Goal: Transaction & Acquisition: Book appointment/travel/reservation

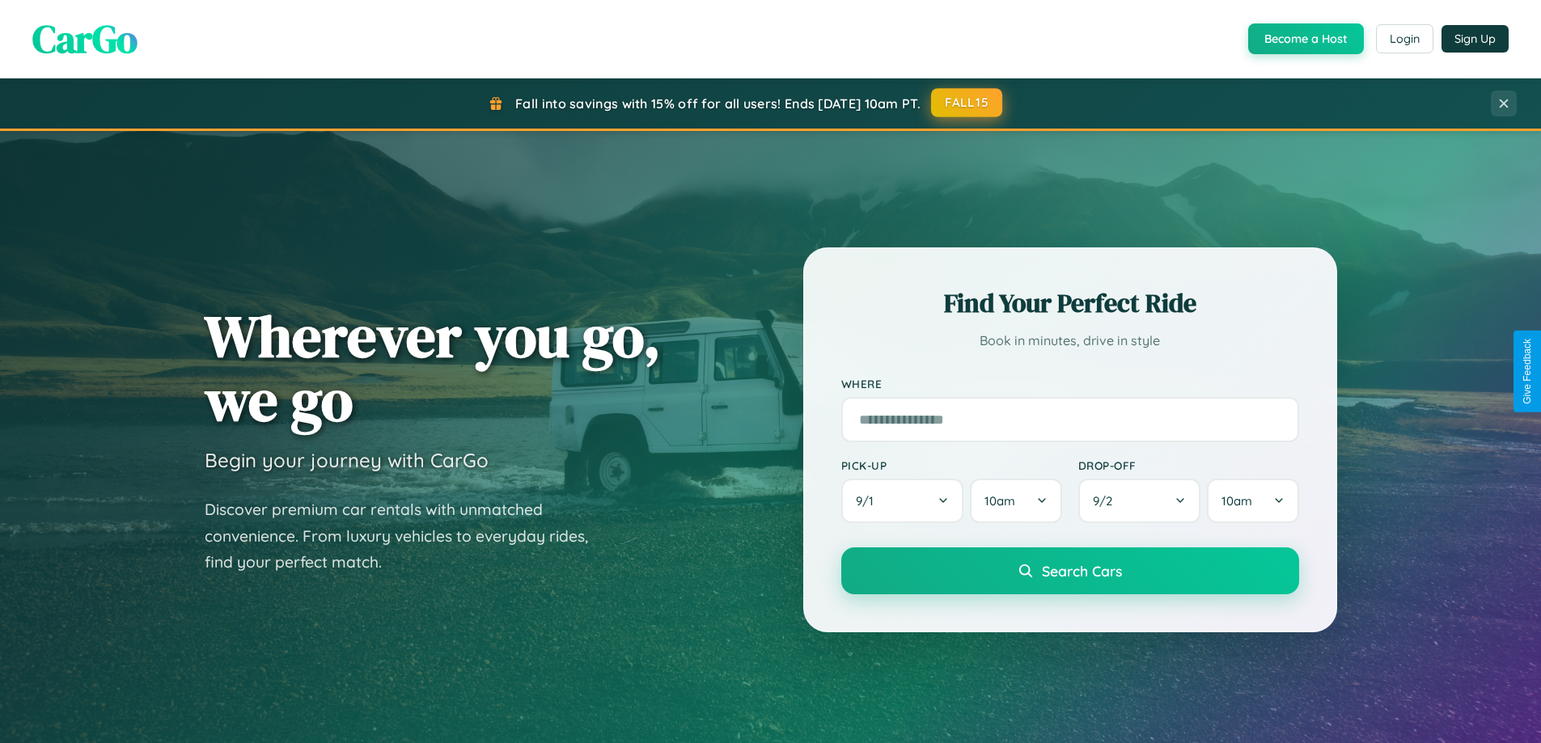
click at [968, 103] on button "FALL15" at bounding box center [966, 102] width 71 height 29
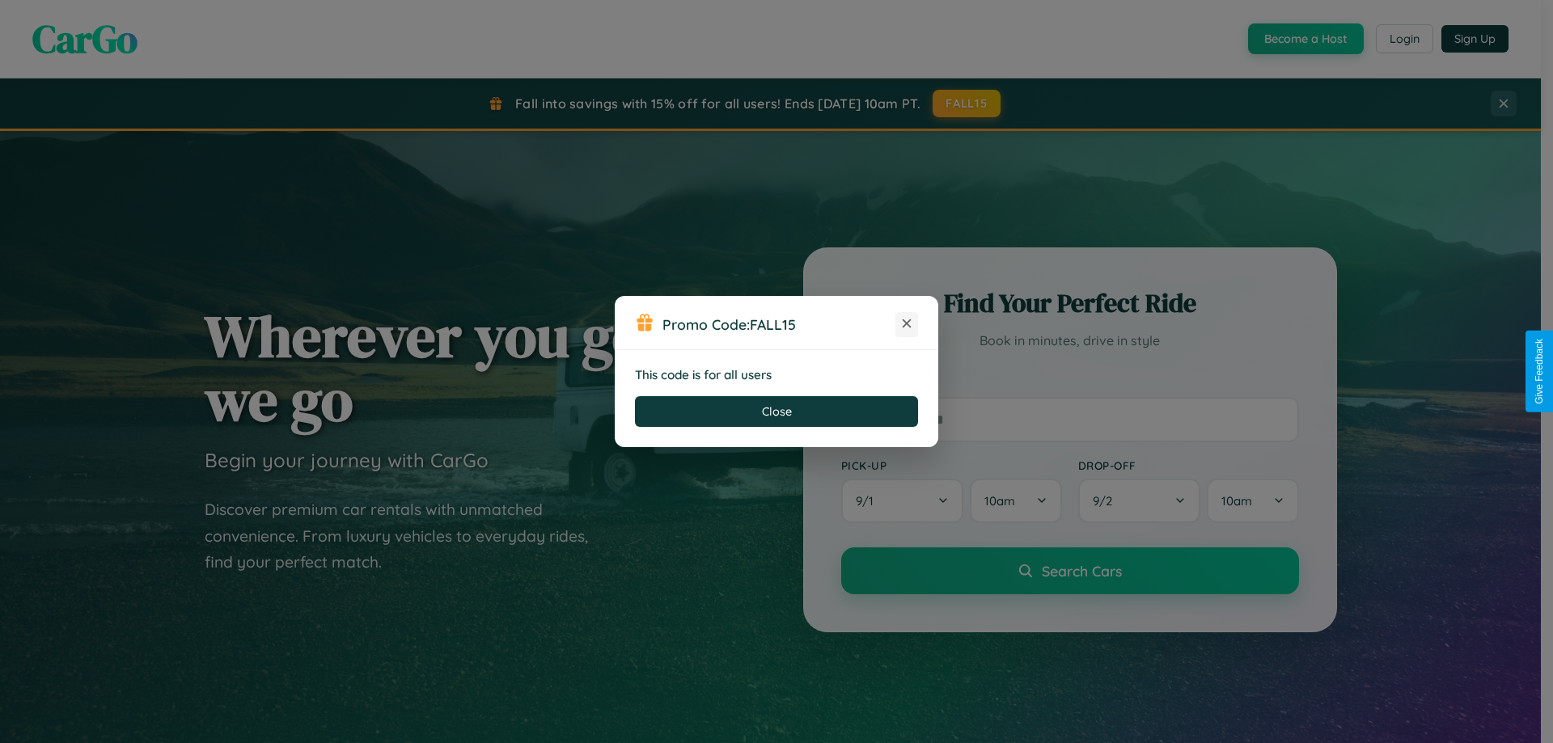
click at [907, 324] on icon at bounding box center [907, 324] width 16 height 16
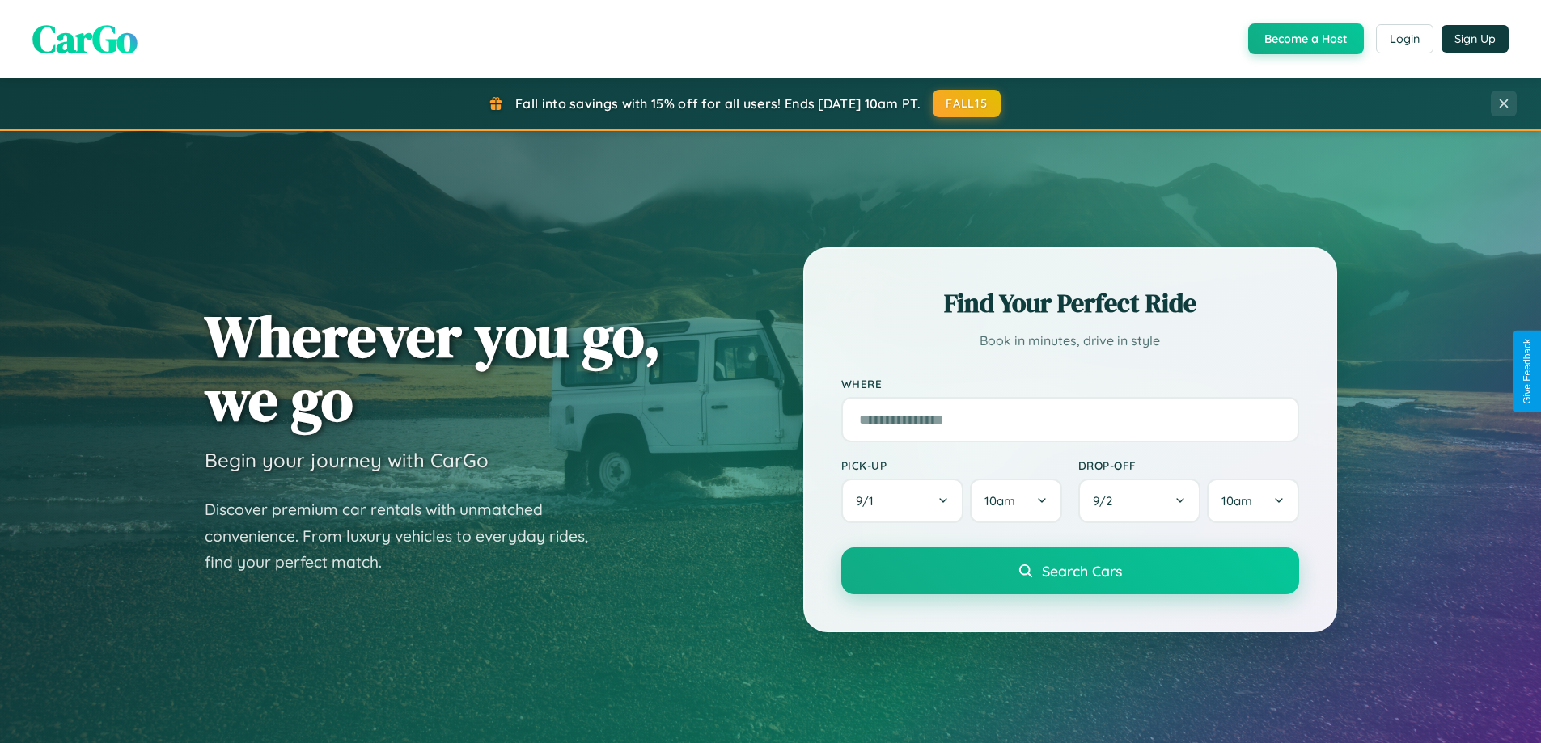
scroll to position [1113, 0]
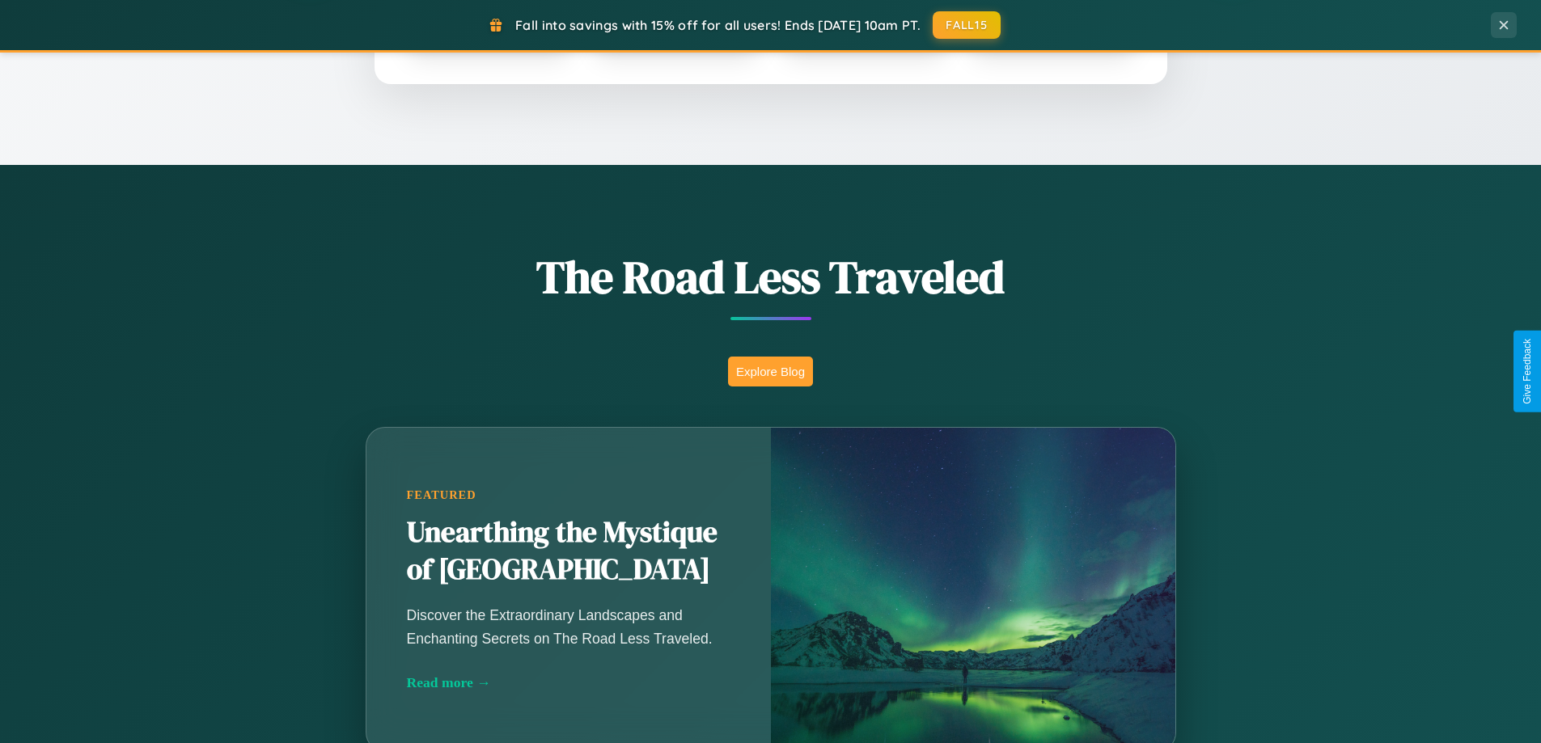
click at [770, 371] on button "Explore Blog" at bounding box center [770, 372] width 85 height 30
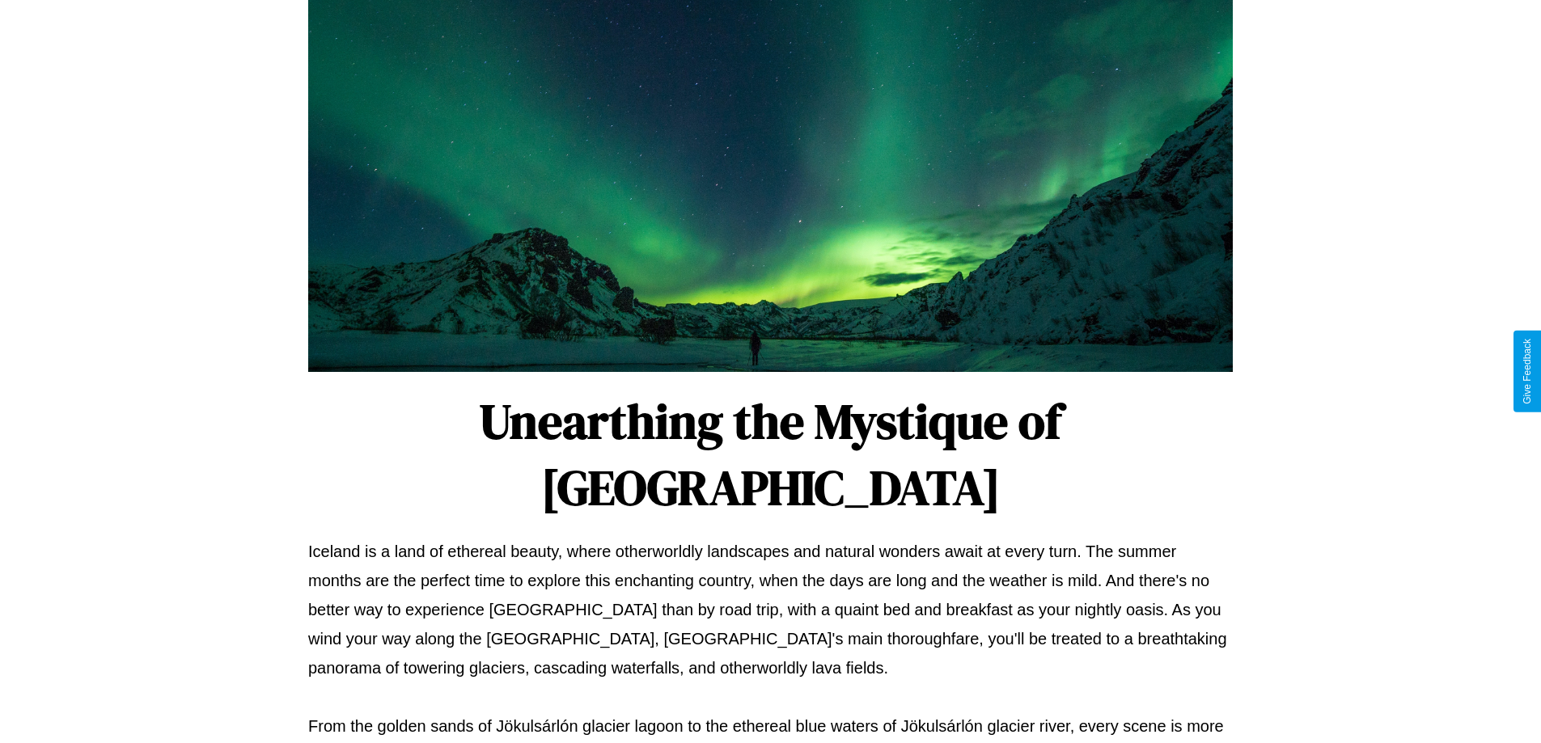
scroll to position [523, 0]
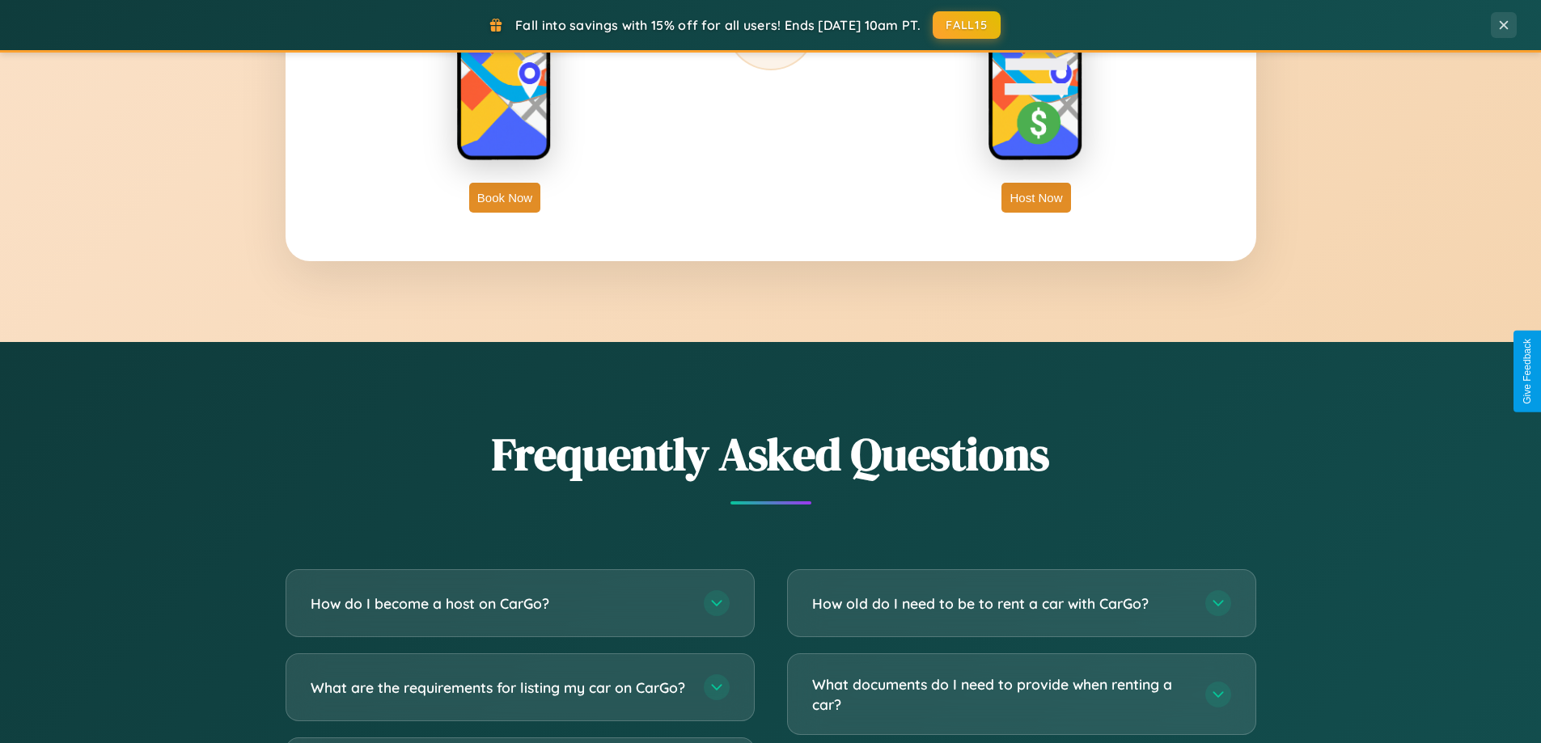
scroll to position [3113, 0]
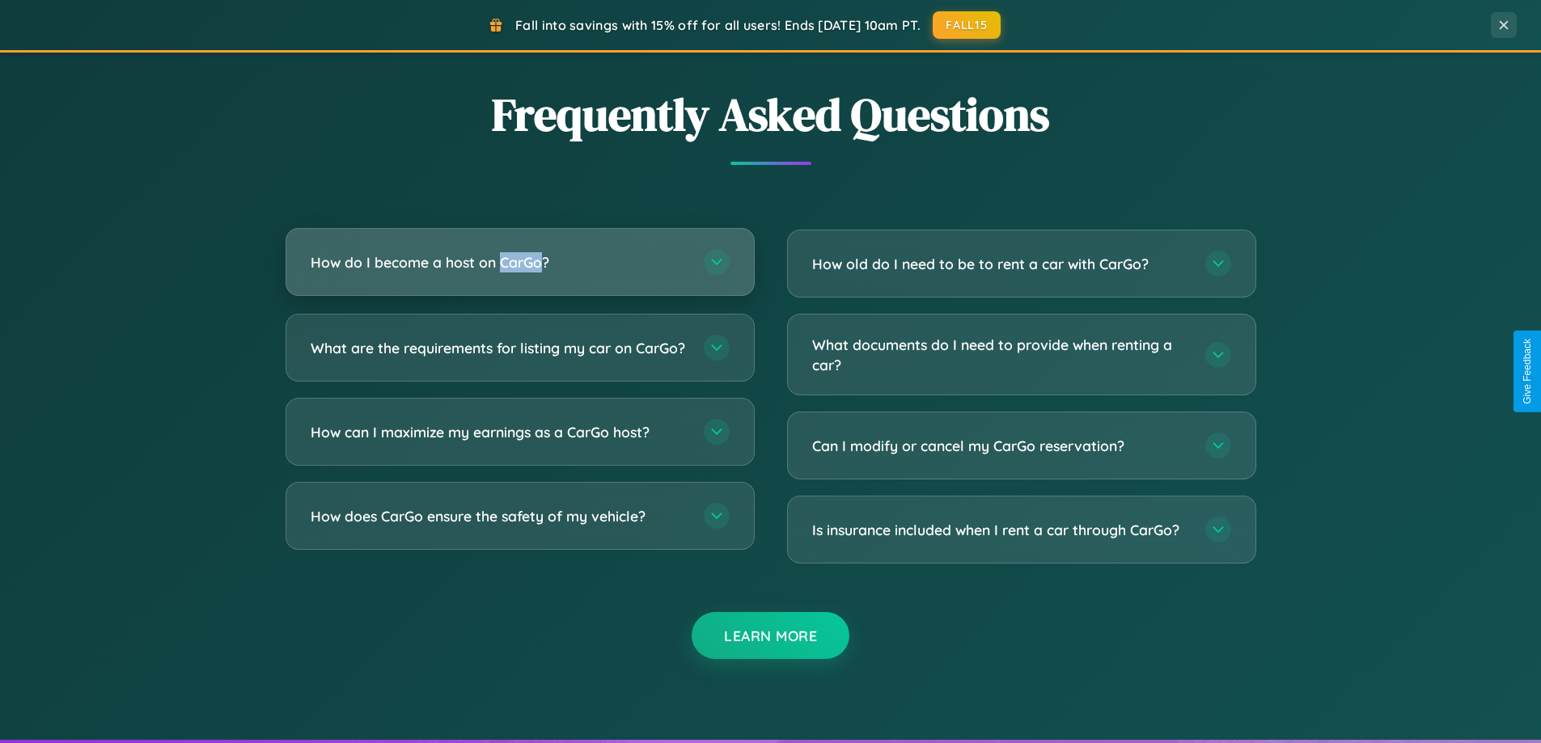
click at [519, 264] on h3 "How do I become a host on CarGo?" at bounding box center [499, 262] width 377 height 20
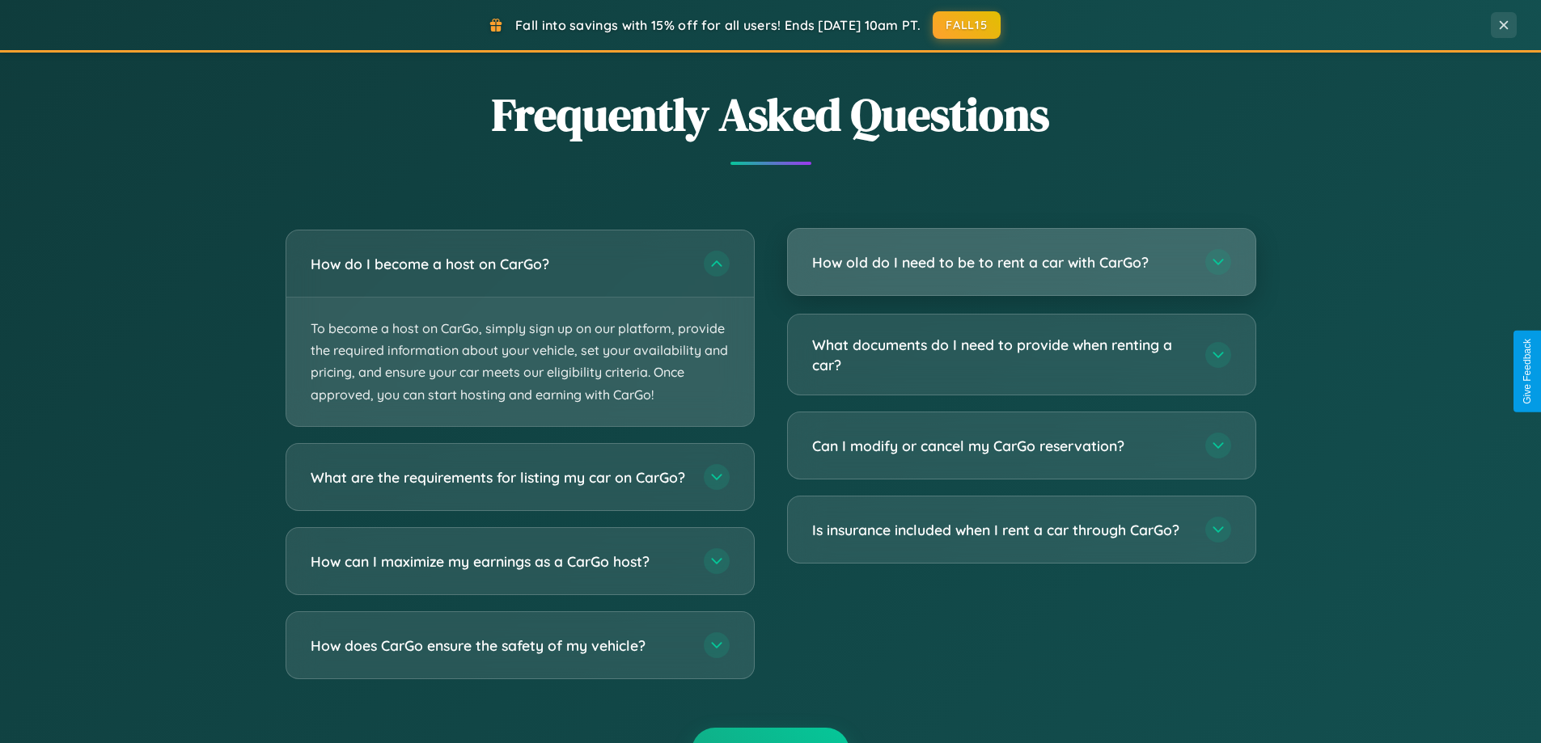
click at [1021, 264] on h3 "How old do I need to be to rent a car with CarGo?" at bounding box center [1000, 262] width 377 height 20
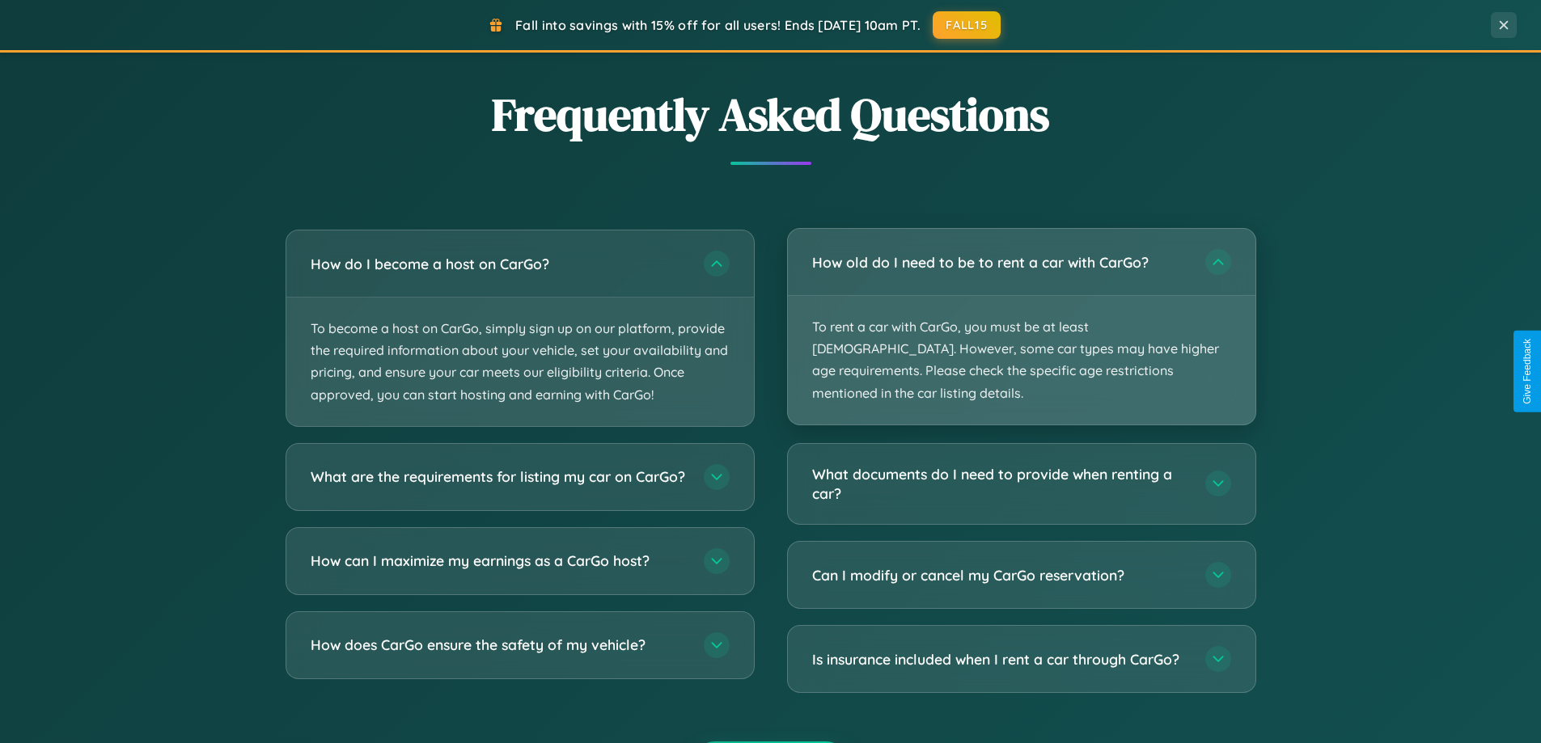
click at [1021, 316] on p "To rent a car with CarGo, you must be at least [DEMOGRAPHIC_DATA]. However, som…" at bounding box center [1022, 360] width 468 height 129
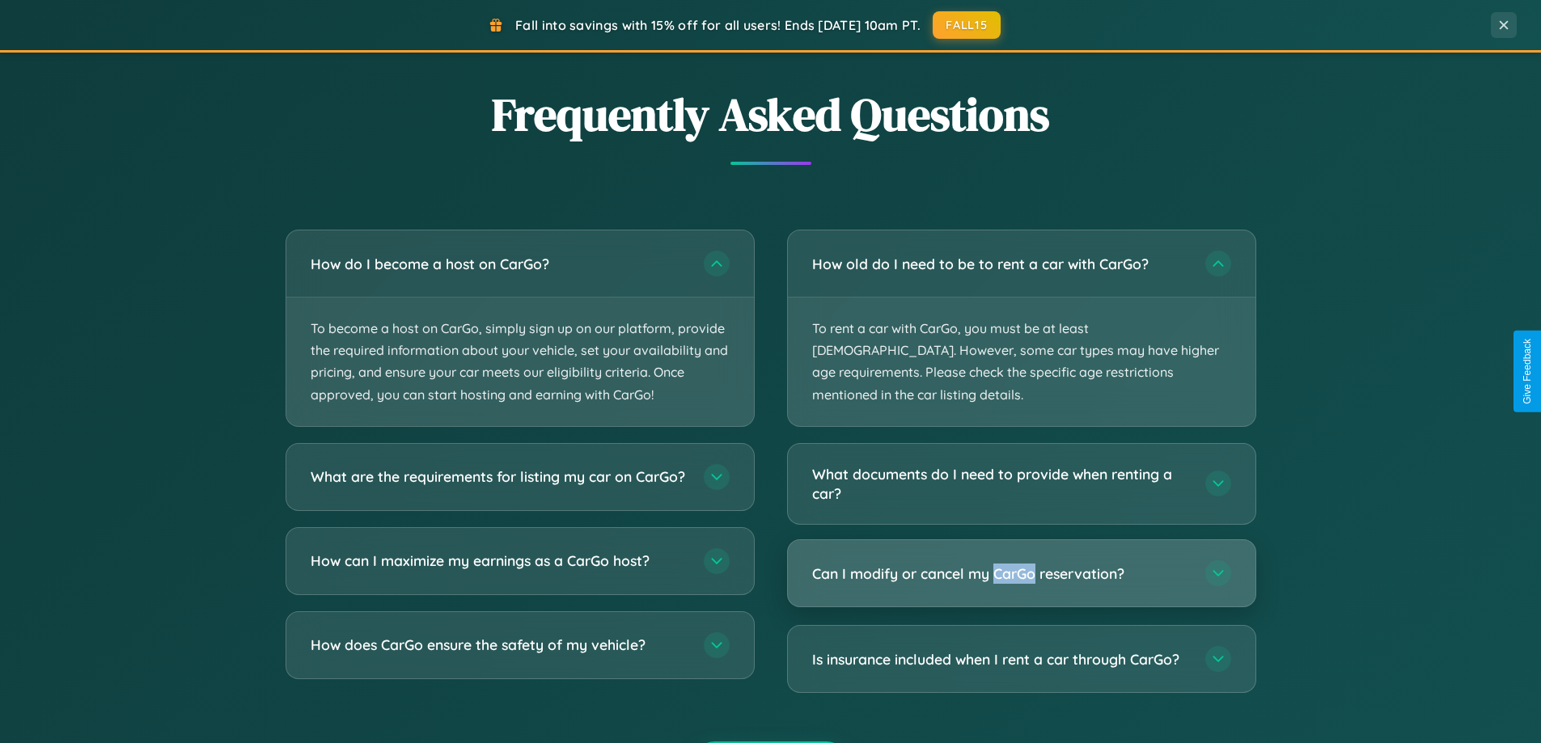
click at [1021, 564] on h3 "Can I modify or cancel my CarGo reservation?" at bounding box center [1000, 574] width 377 height 20
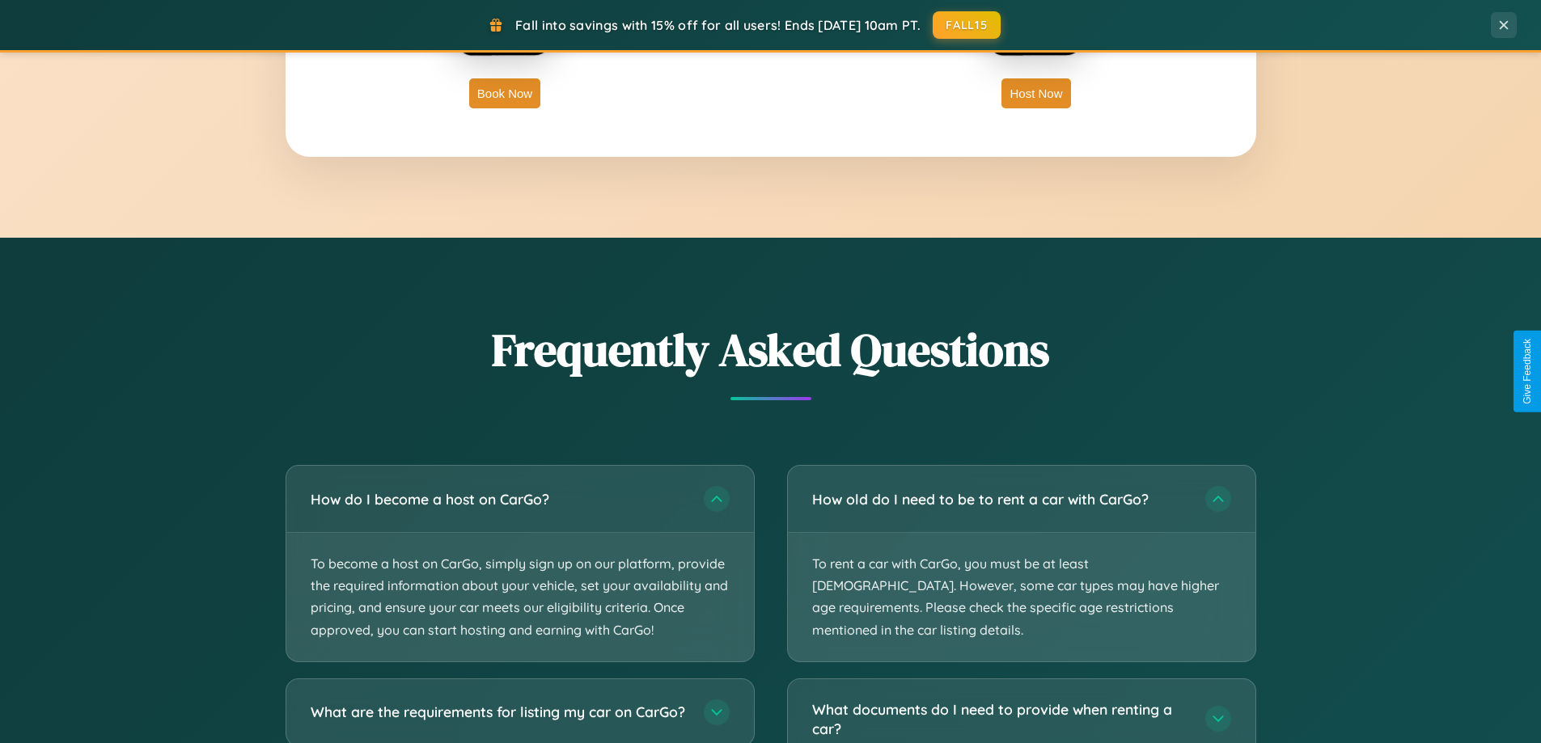
scroll to position [2599, 0]
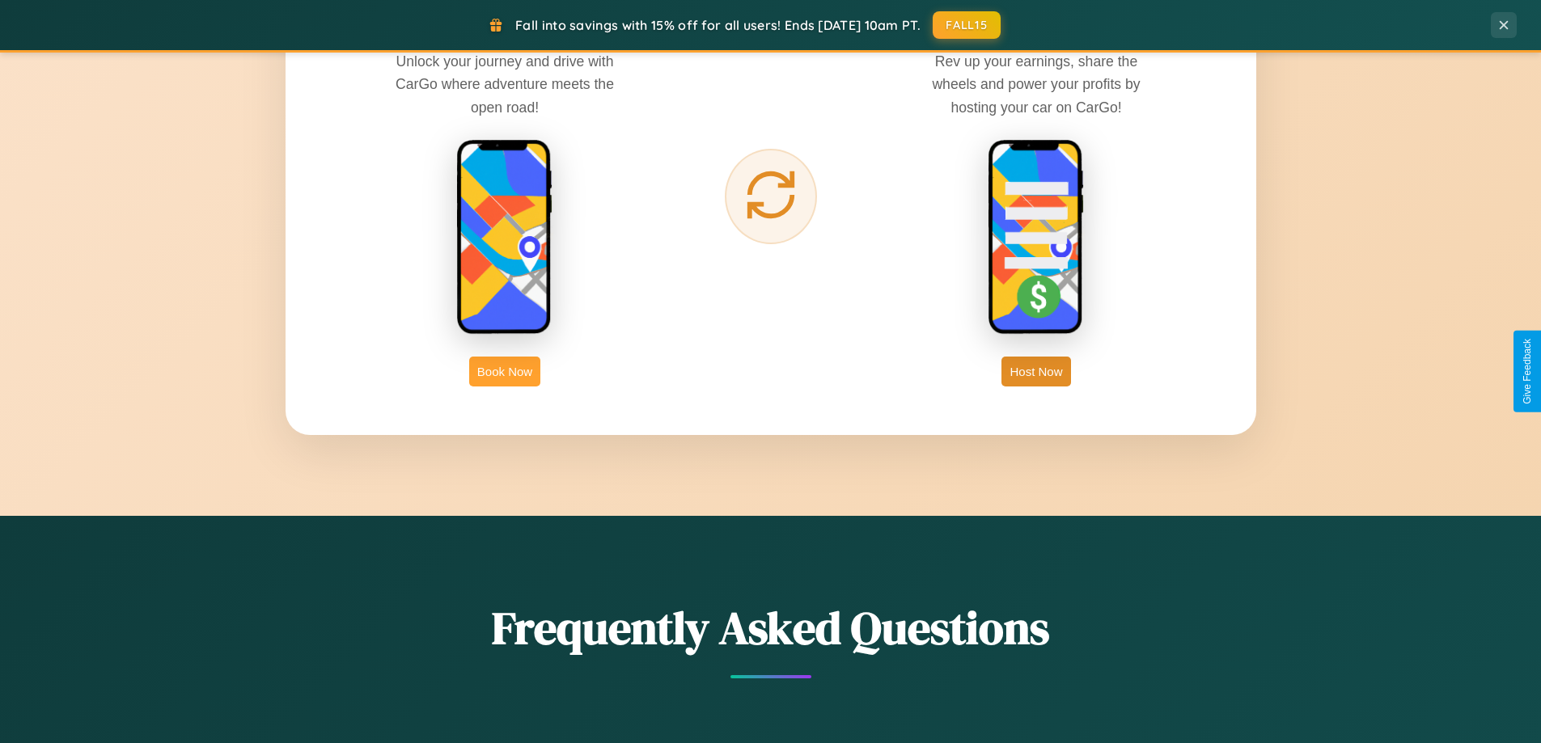
click at [505, 371] on button "Book Now" at bounding box center [504, 372] width 71 height 30
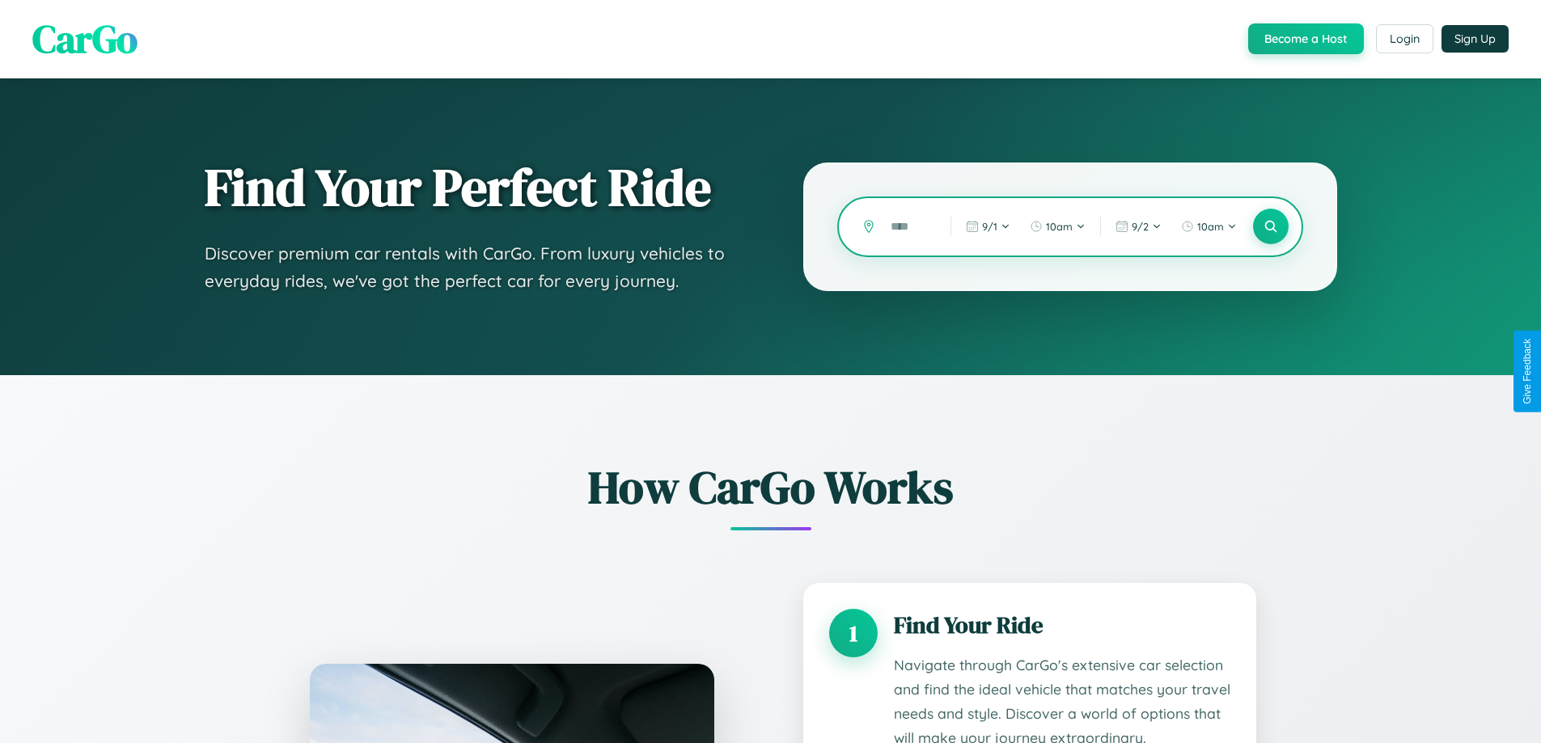
type input "*"
